Goal: Find specific page/section: Find specific page/section

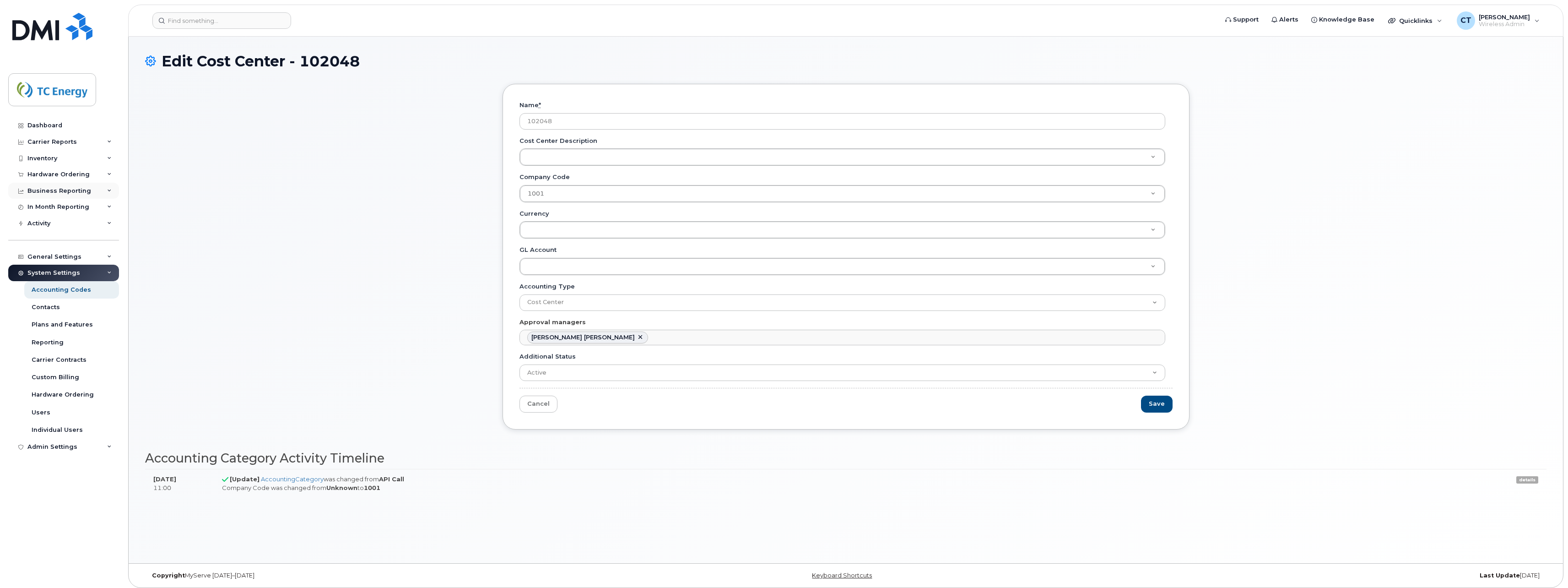
click at [59, 191] on div "Business Reporting" at bounding box center [59, 191] width 64 height 7
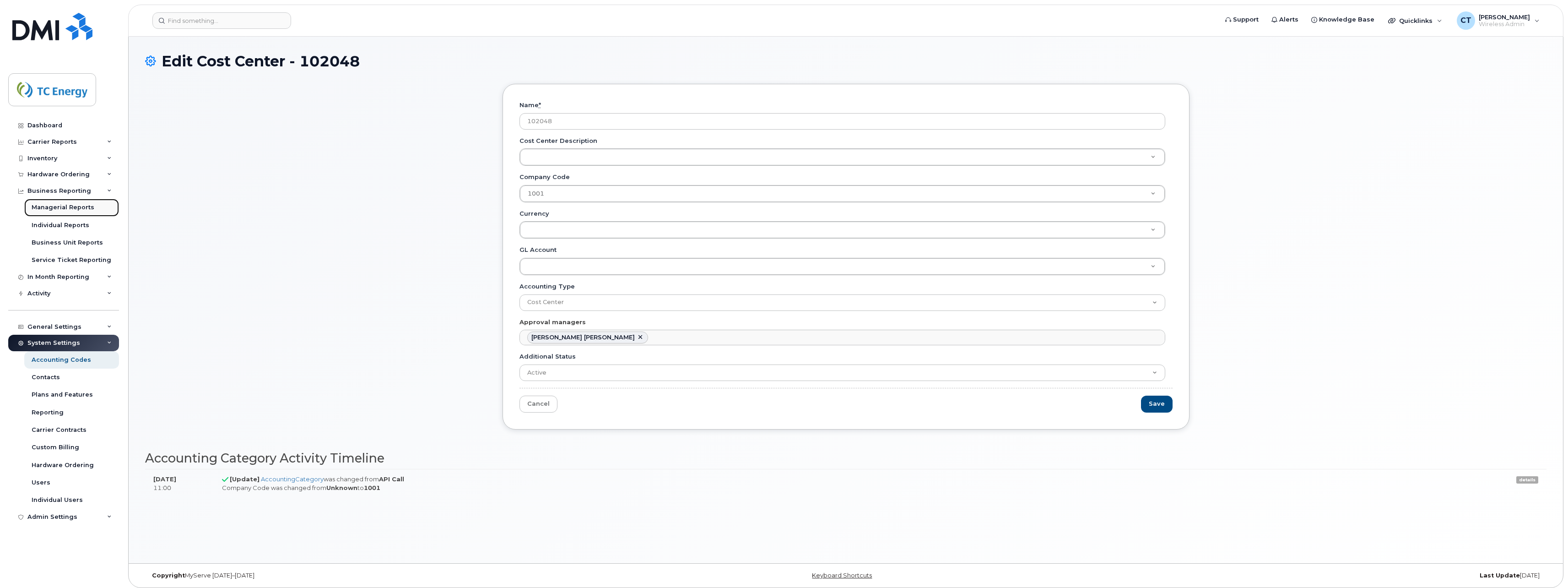
click at [61, 203] on div "Managerial Reports" at bounding box center [63, 207] width 63 height 8
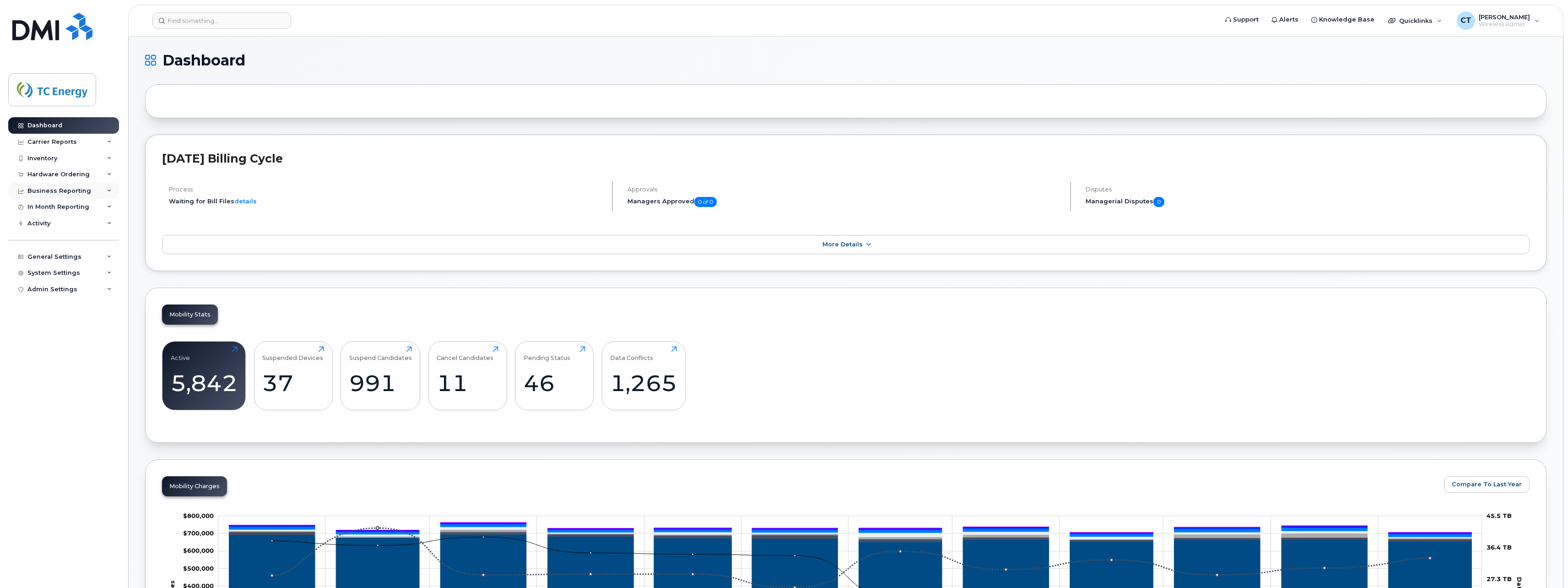
click at [55, 189] on div "Business Reporting" at bounding box center [59, 191] width 64 height 7
click at [67, 207] on div "Managerial Reports" at bounding box center [63, 207] width 63 height 8
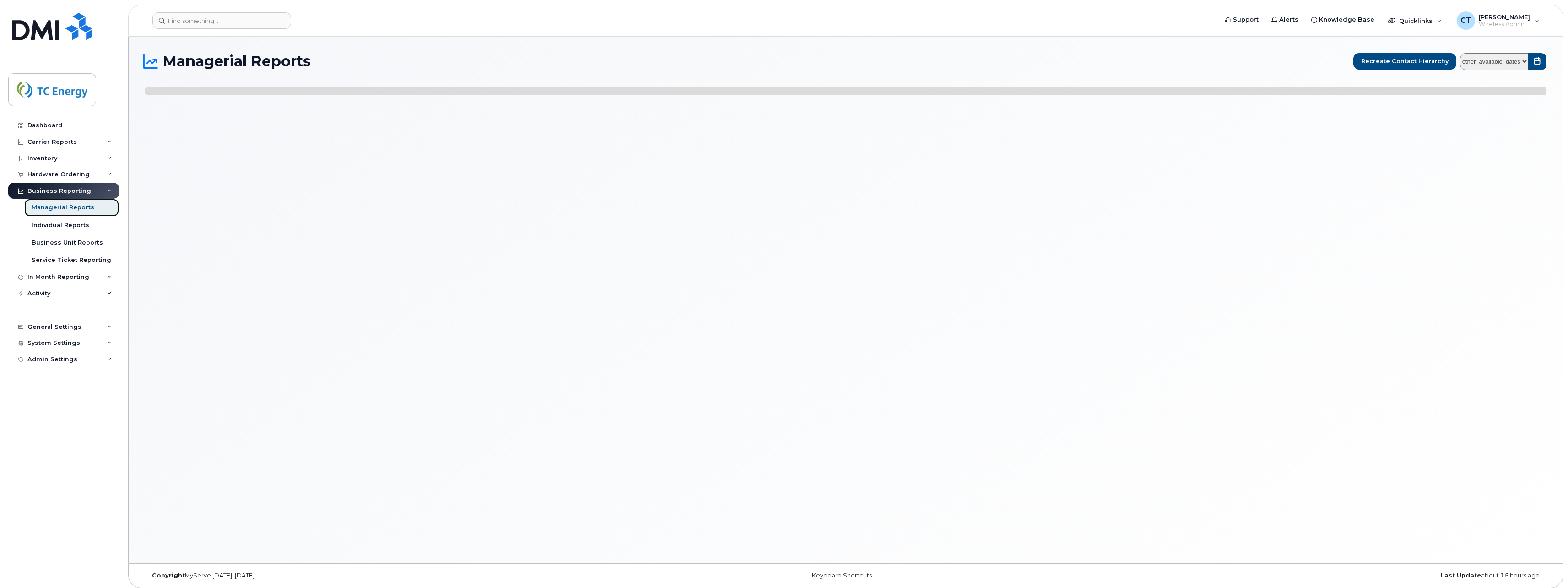
select select
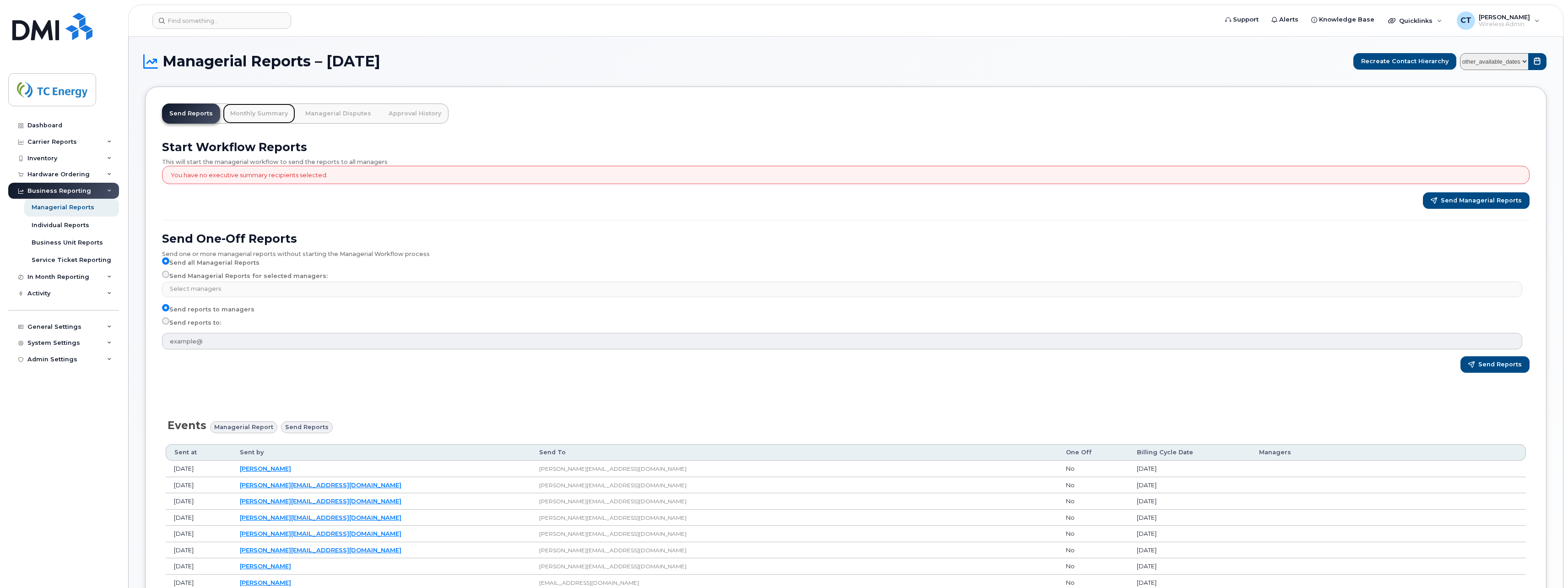
click at [248, 113] on link "Monthly Summary" at bounding box center [259, 113] width 72 height 20
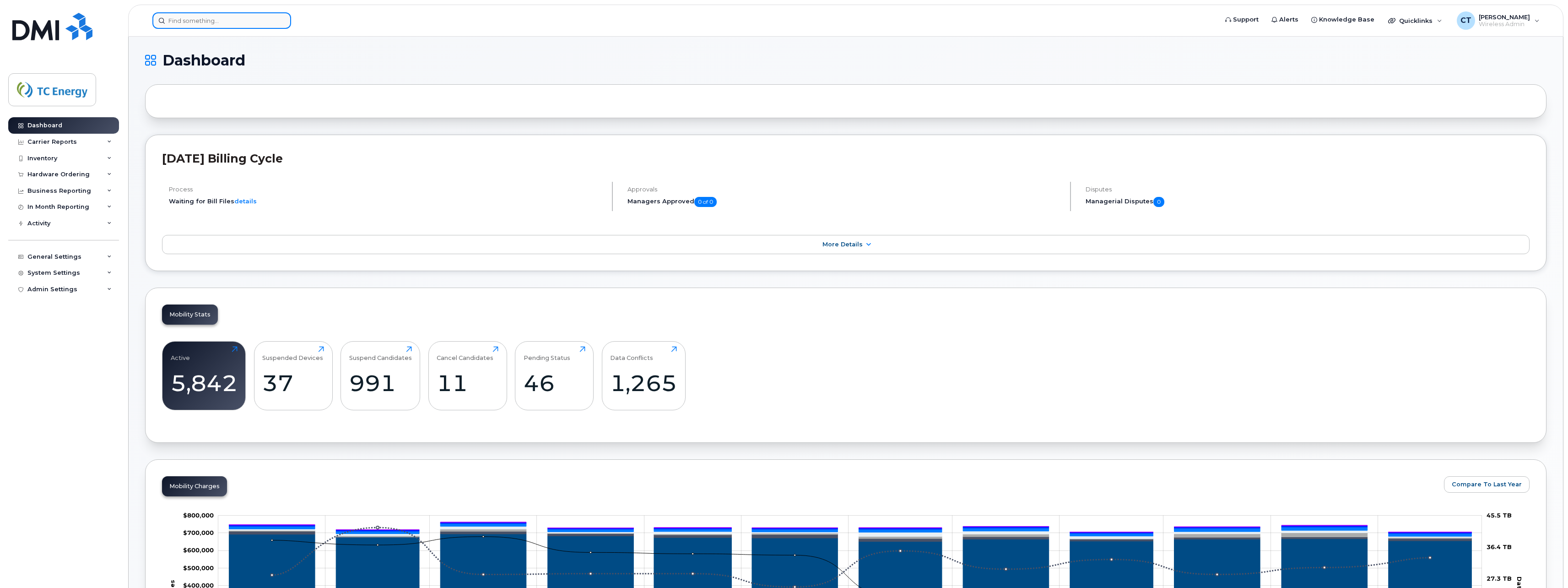
click at [214, 25] on input at bounding box center [222, 20] width 139 height 17
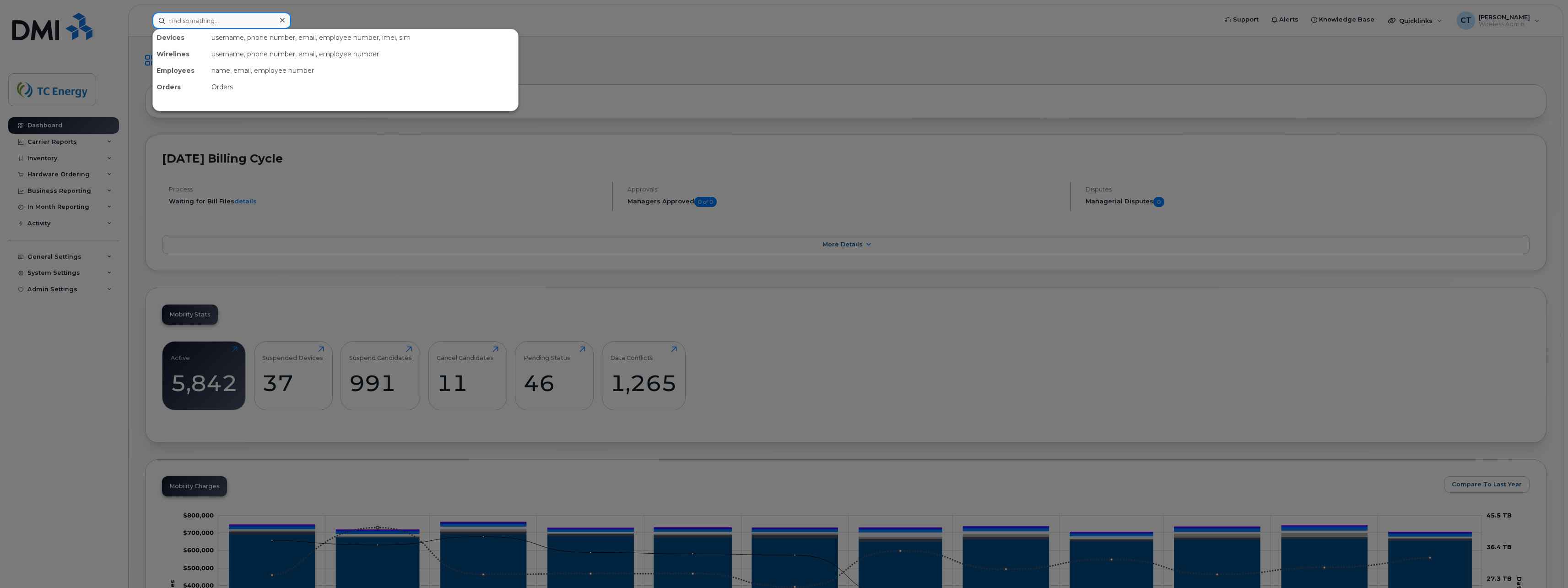
paste input "4034049135"
type input "4034049135"
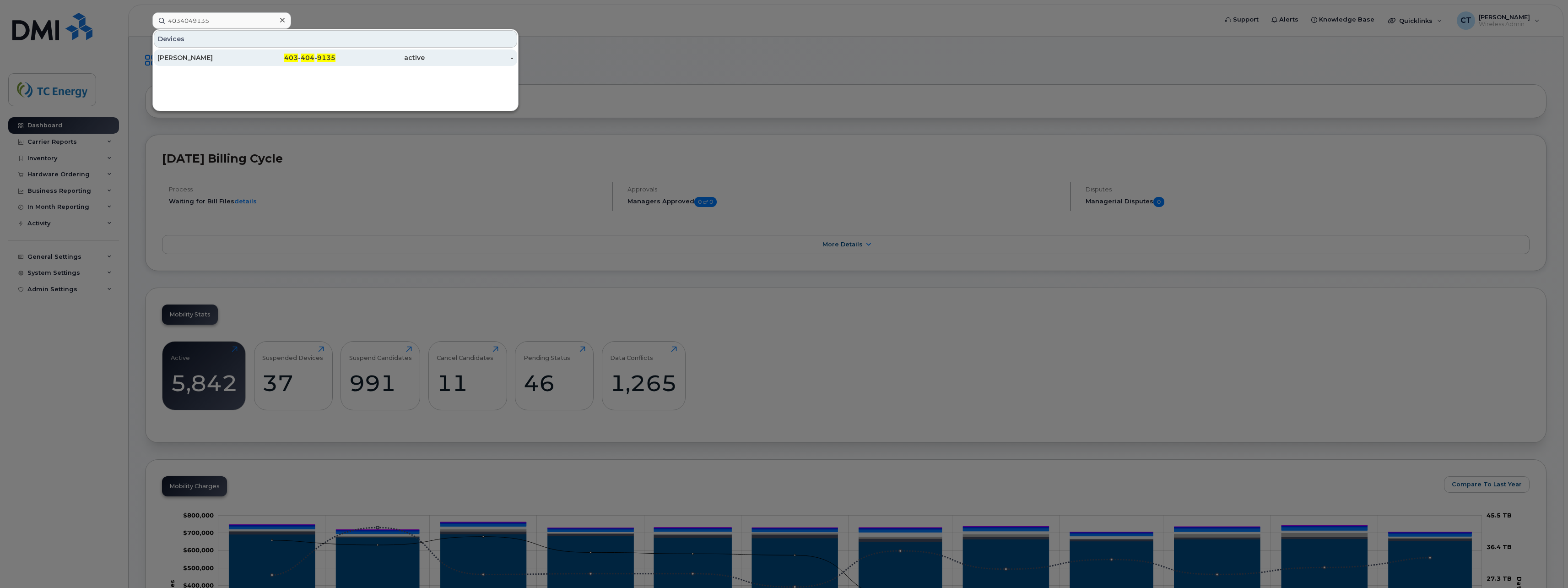
click at [230, 61] on div "[PERSON_NAME]" at bounding box center [202, 58] width 89 height 10
